Goal: Task Accomplishment & Management: Manage account settings

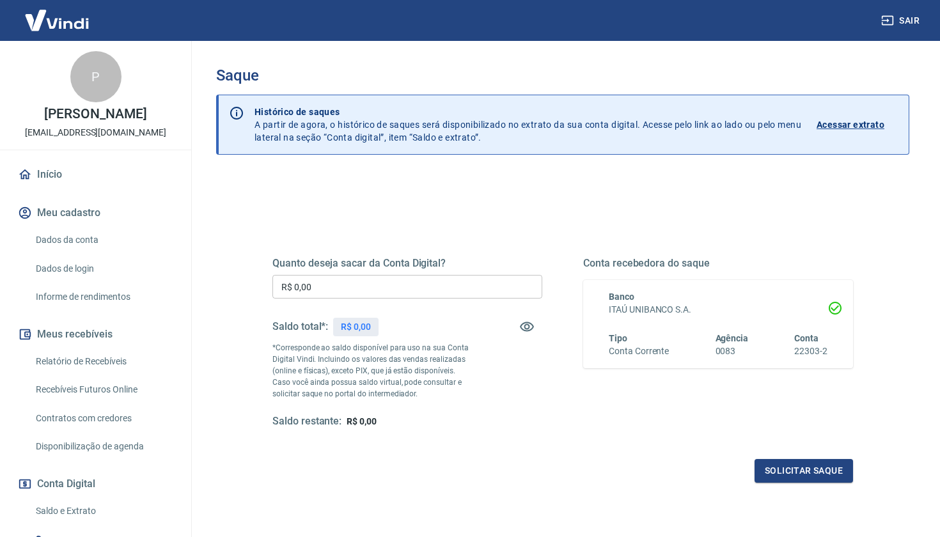
click at [47, 166] on link "Início" at bounding box center [95, 174] width 160 height 28
